Goal: Task Accomplishment & Management: Manage account settings

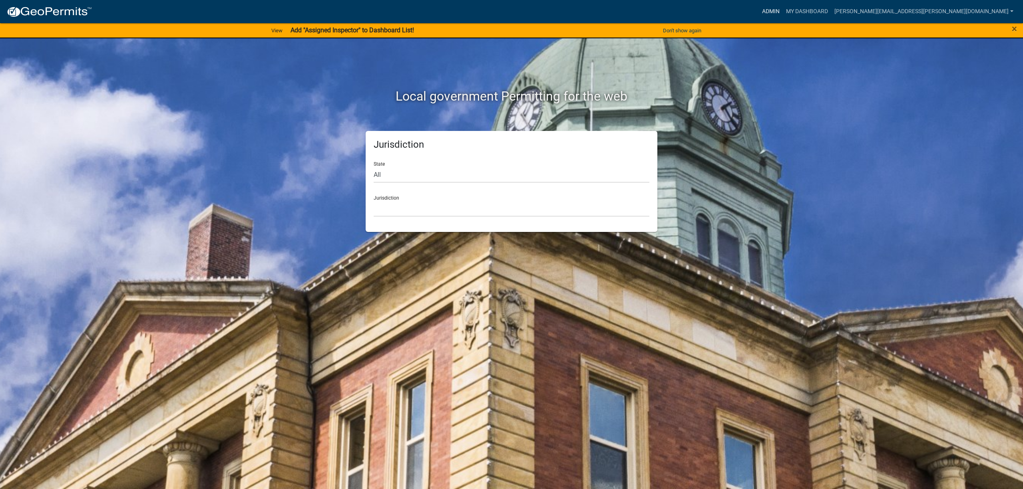
click at [783, 11] on link "Admin" at bounding box center [771, 11] width 24 height 15
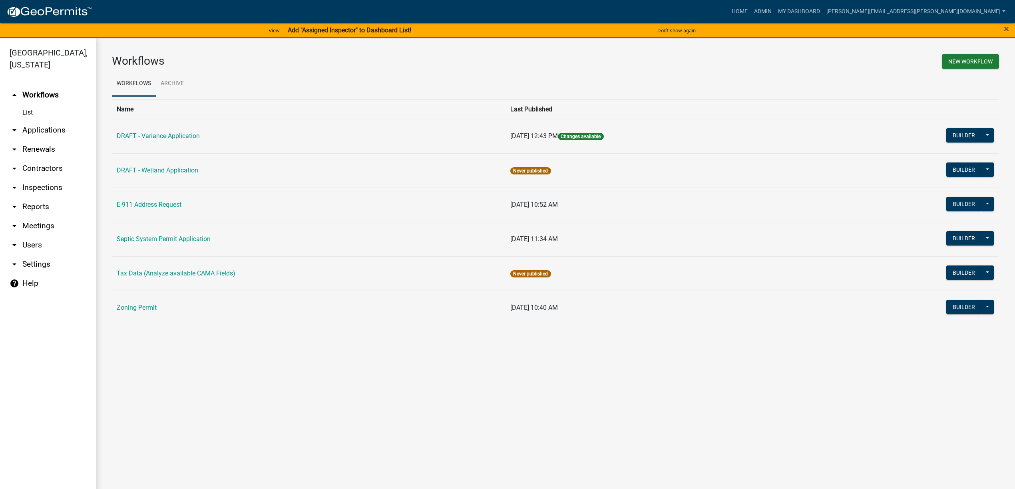
click at [36, 114] on link "List" at bounding box center [48, 113] width 96 height 16
click at [34, 129] on link "arrow_drop_down Applications" at bounding box center [48, 130] width 96 height 19
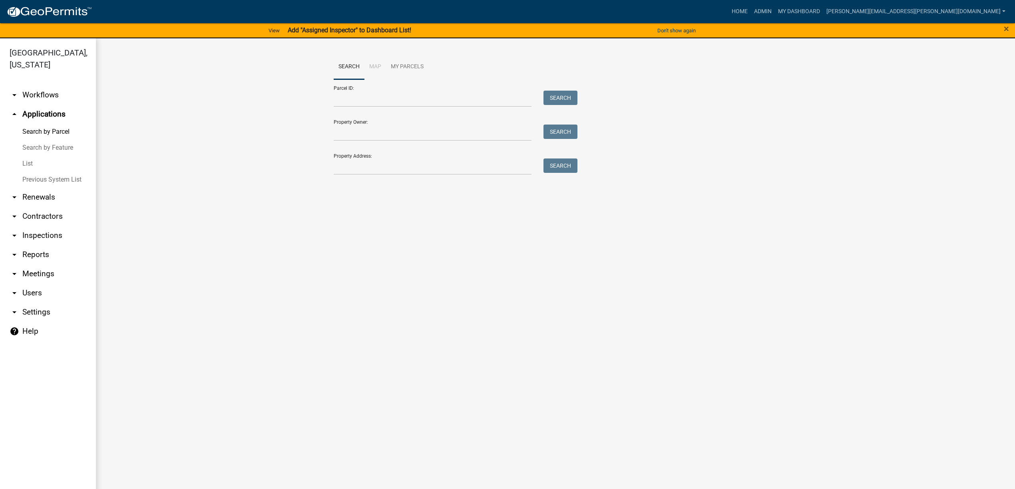
click at [36, 160] on link "List" at bounding box center [48, 164] width 96 height 16
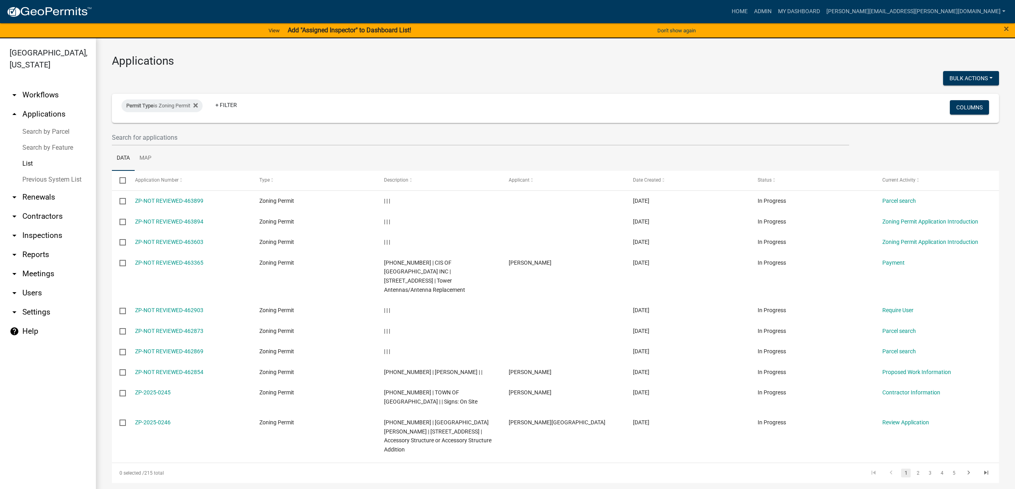
click at [62, 133] on link "Search by Parcel" at bounding box center [48, 132] width 96 height 16
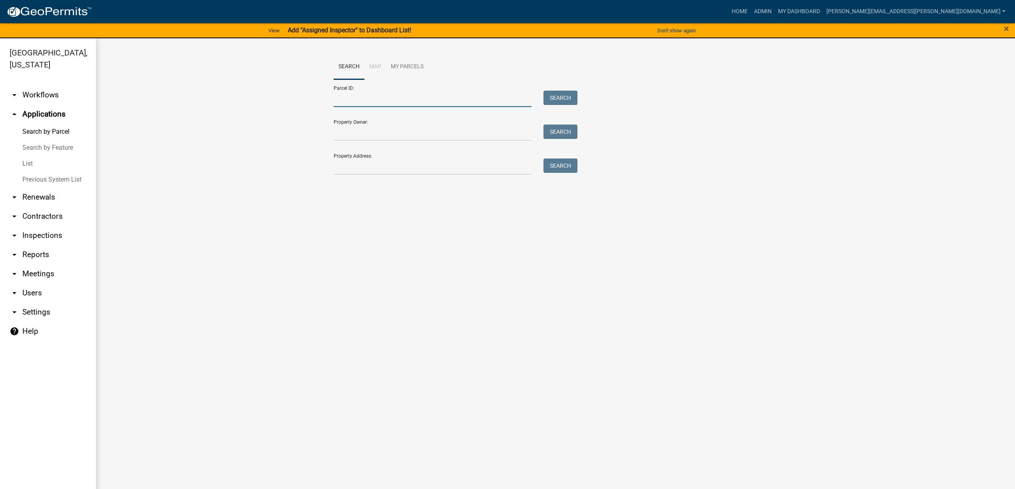
click at [364, 98] on input "Parcel ID:" at bounding box center [433, 99] width 198 height 16
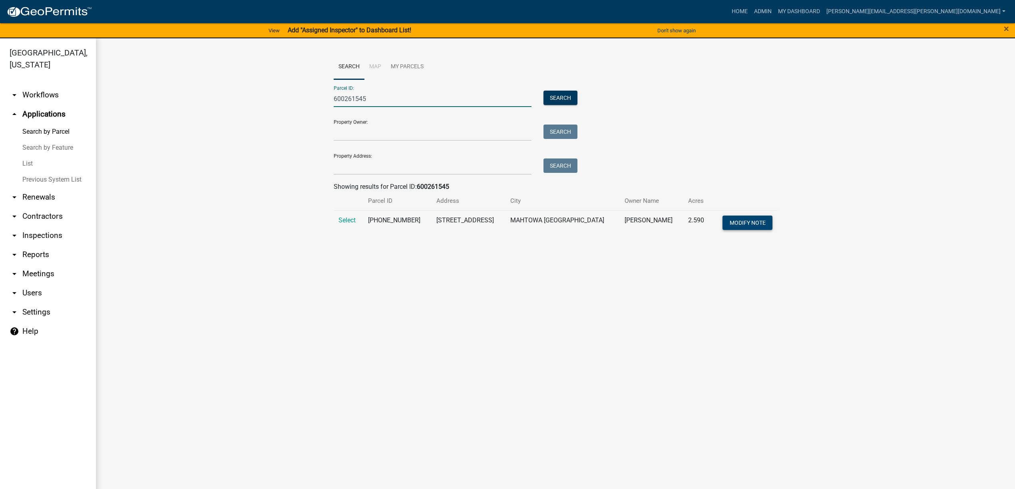
type input "600261545"
click at [756, 224] on span "Modify Note" at bounding box center [747, 222] width 36 height 6
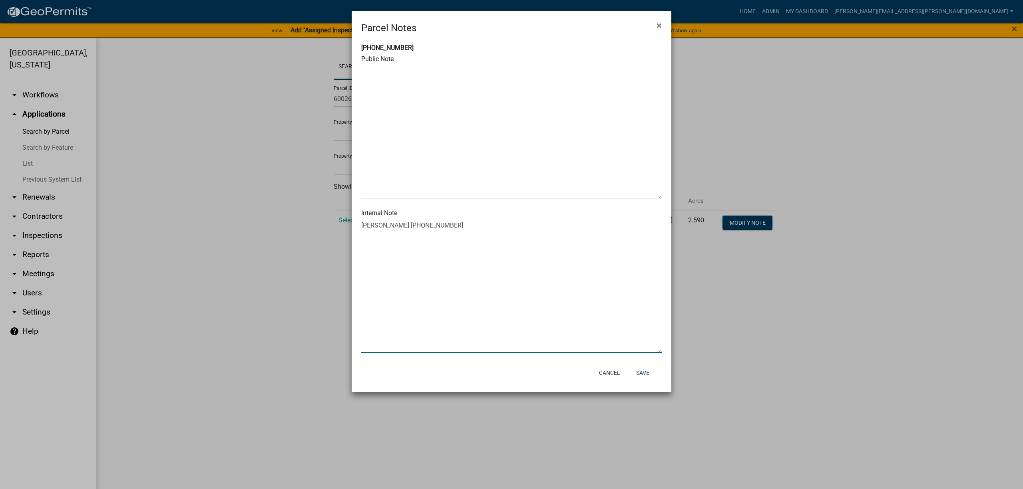
click at [516, 254] on textarea at bounding box center [511, 286] width 300 height 133
click at [394, 226] on textarea at bounding box center [511, 286] width 300 height 133
type textarea "[PERSON_NAME] [PHONE_NUMBER]"
click at [643, 374] on button "Save" at bounding box center [643, 373] width 26 height 14
